Goal: Information Seeking & Learning: Learn about a topic

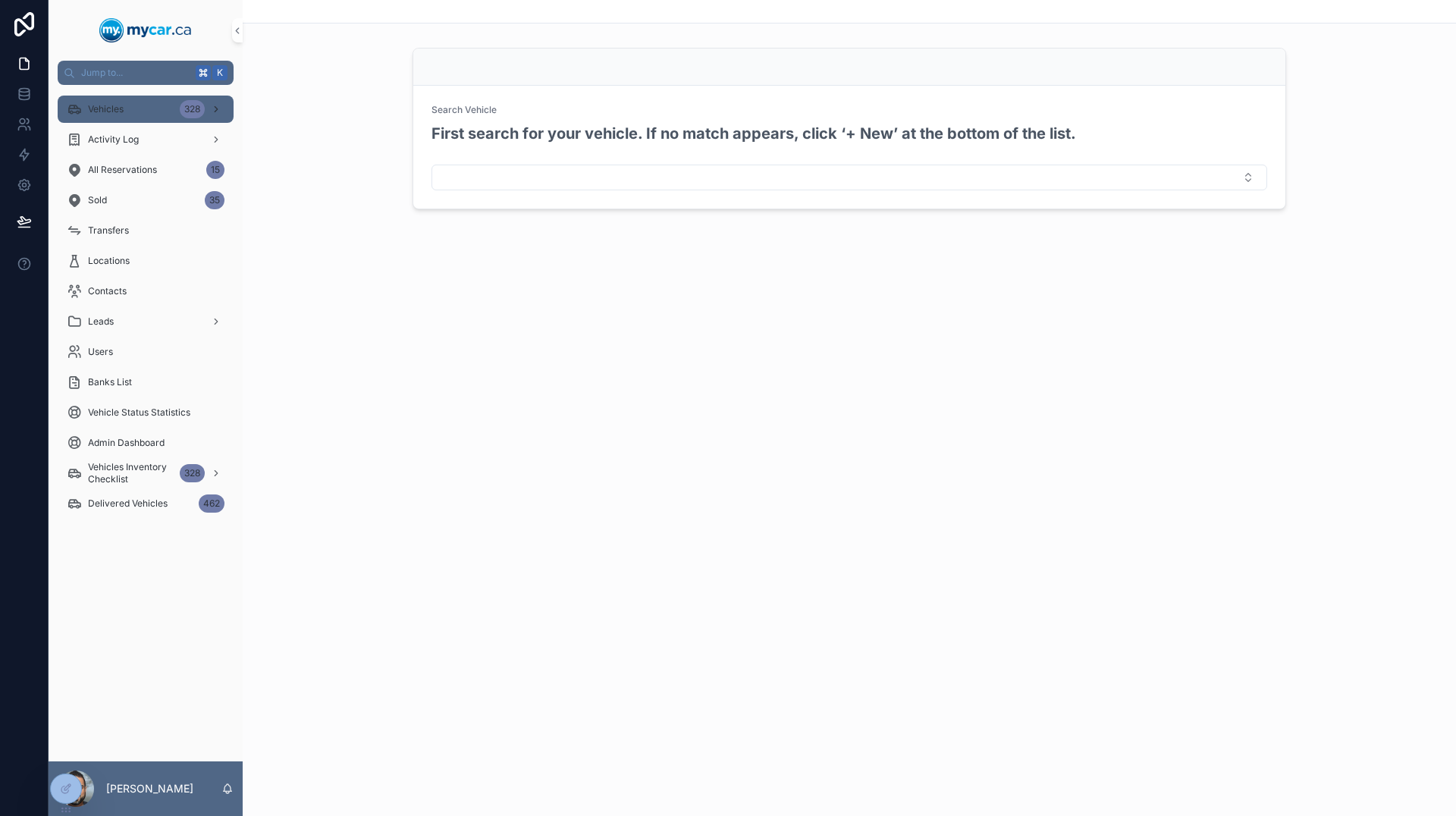
click at [163, 107] on div "Vehicles 328" at bounding box center [145, 109] width 157 height 25
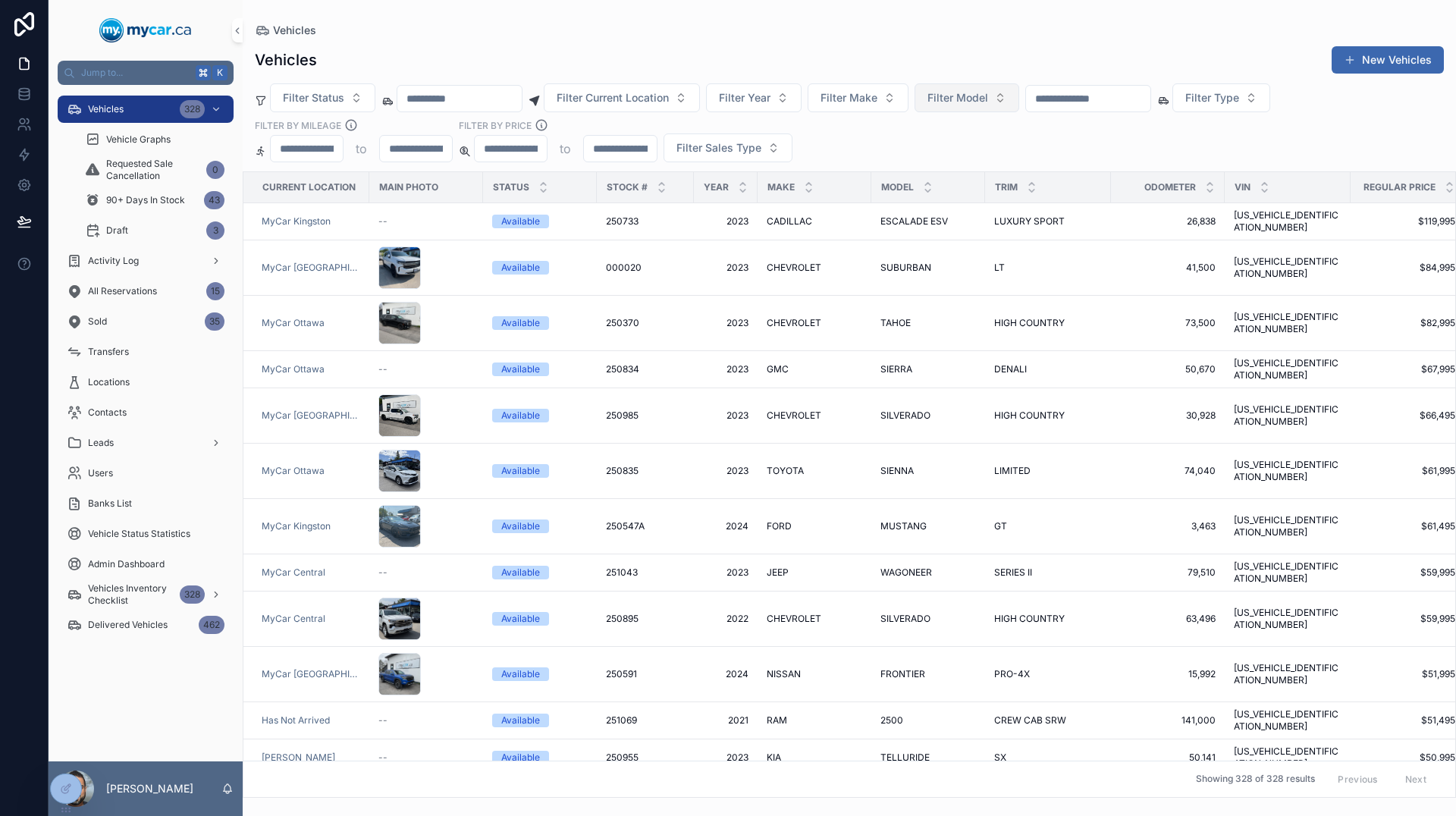
click at [988, 103] on span "Filter Model" at bounding box center [958, 98] width 60 height 15
type input "******"
click at [974, 158] on span "MALIBU" at bounding box center [955, 159] width 41 height 15
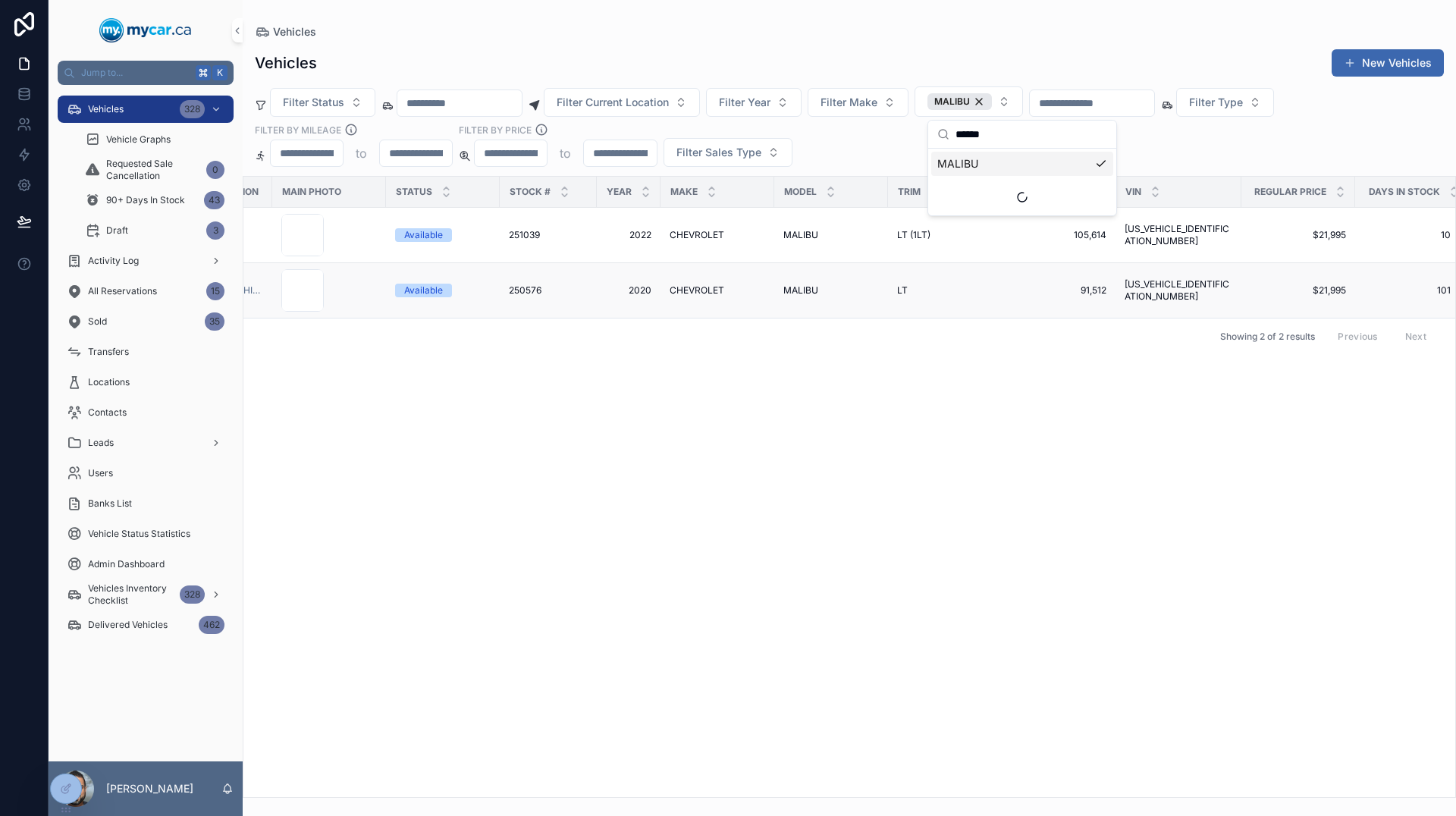
scroll to position [0, 96]
click at [874, 239] on div "MALIBU MALIBU" at bounding box center [832, 235] width 95 height 12
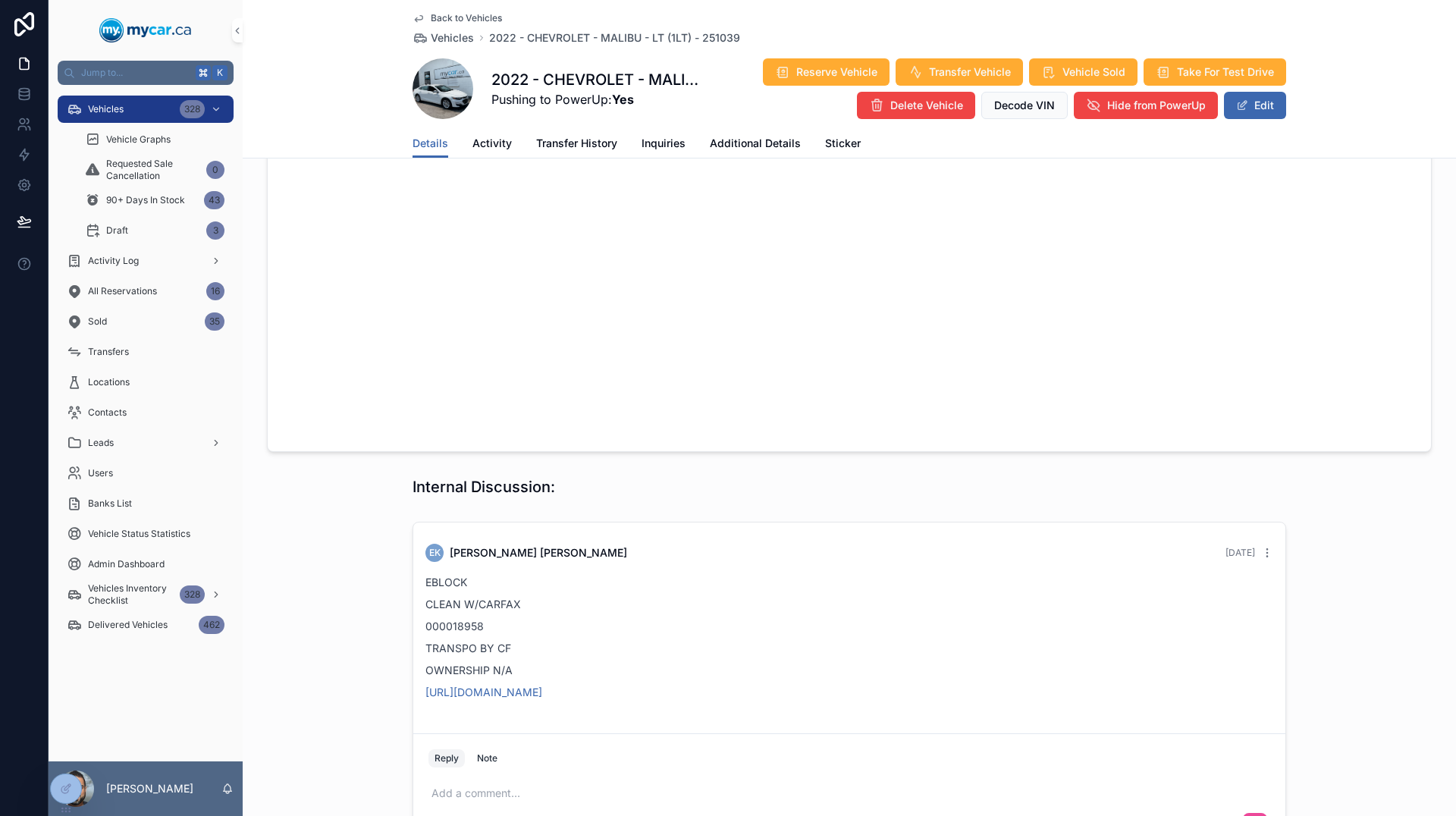
scroll to position [1315, 0]
click at [542, 697] on link "[URL][DOMAIN_NAME]" at bounding box center [484, 691] width 117 height 13
